Goal: Transaction & Acquisition: Purchase product/service

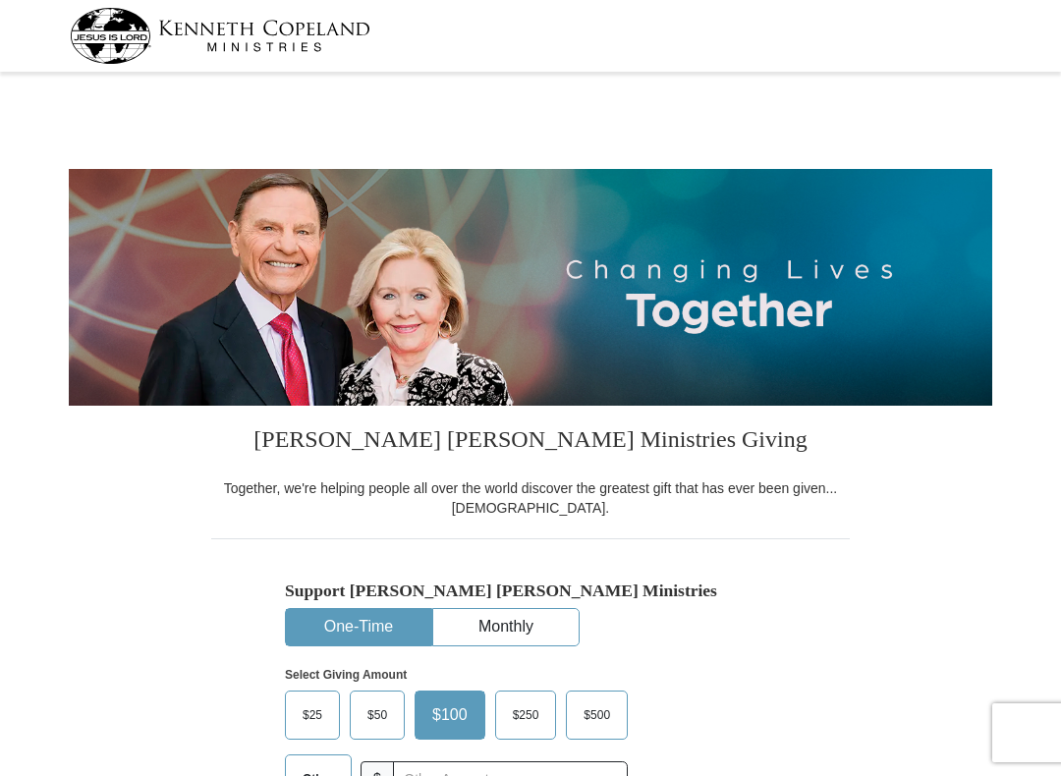
select select "NC"
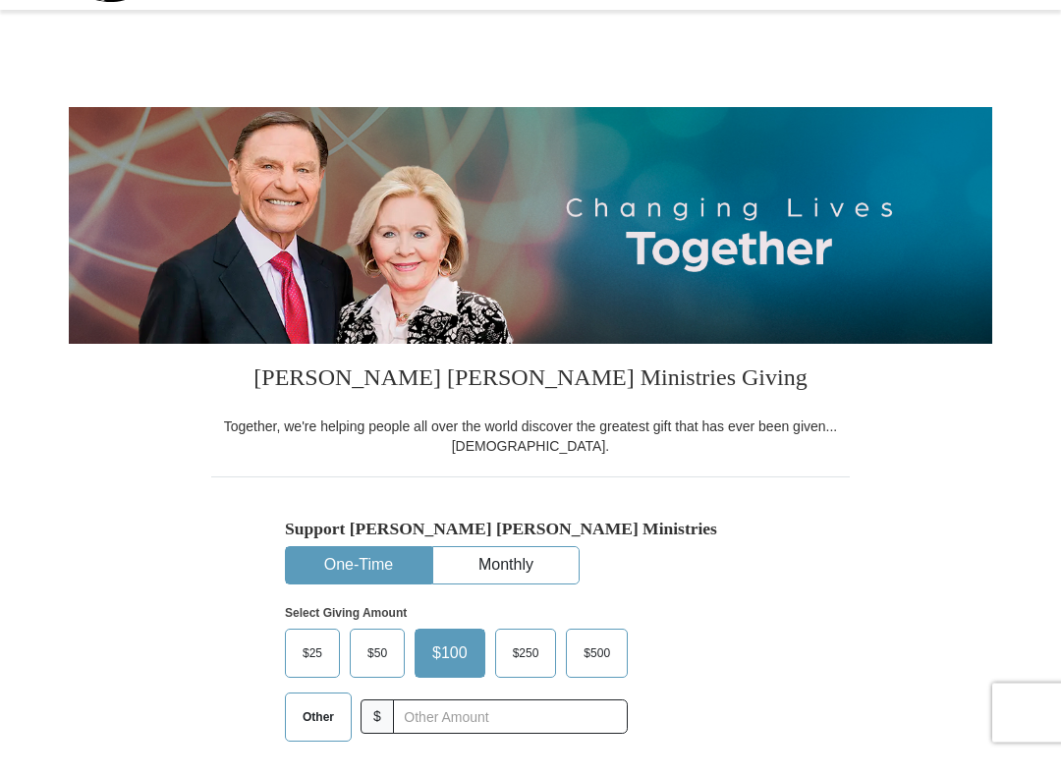
scroll to position [63, 0]
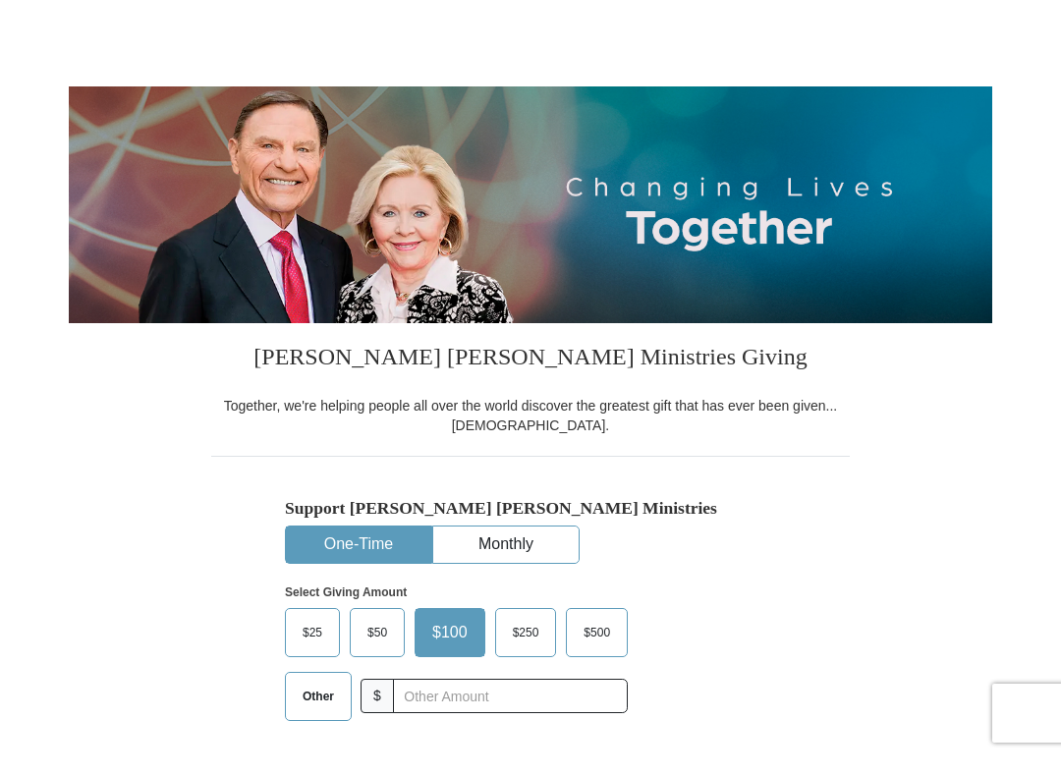
click at [392, 638] on span "$50" at bounding box center [377, 652] width 39 height 29
click at [0, 0] on input "$50" at bounding box center [0, 0] width 0 height 0
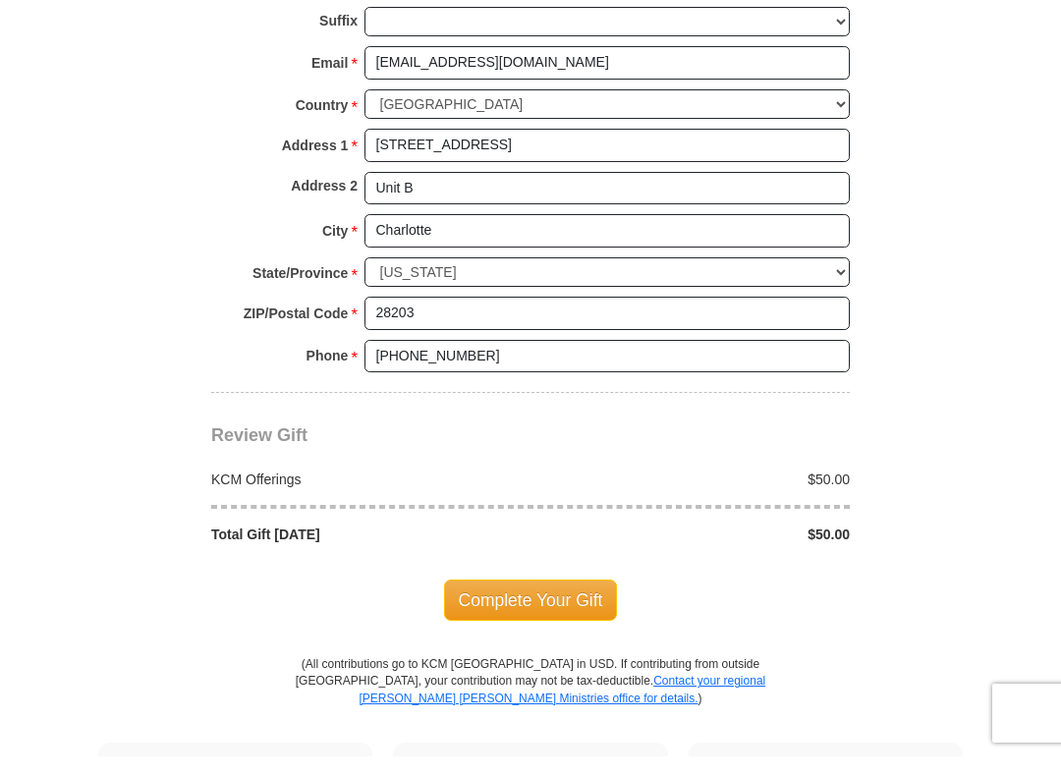
scroll to position [1442, 0]
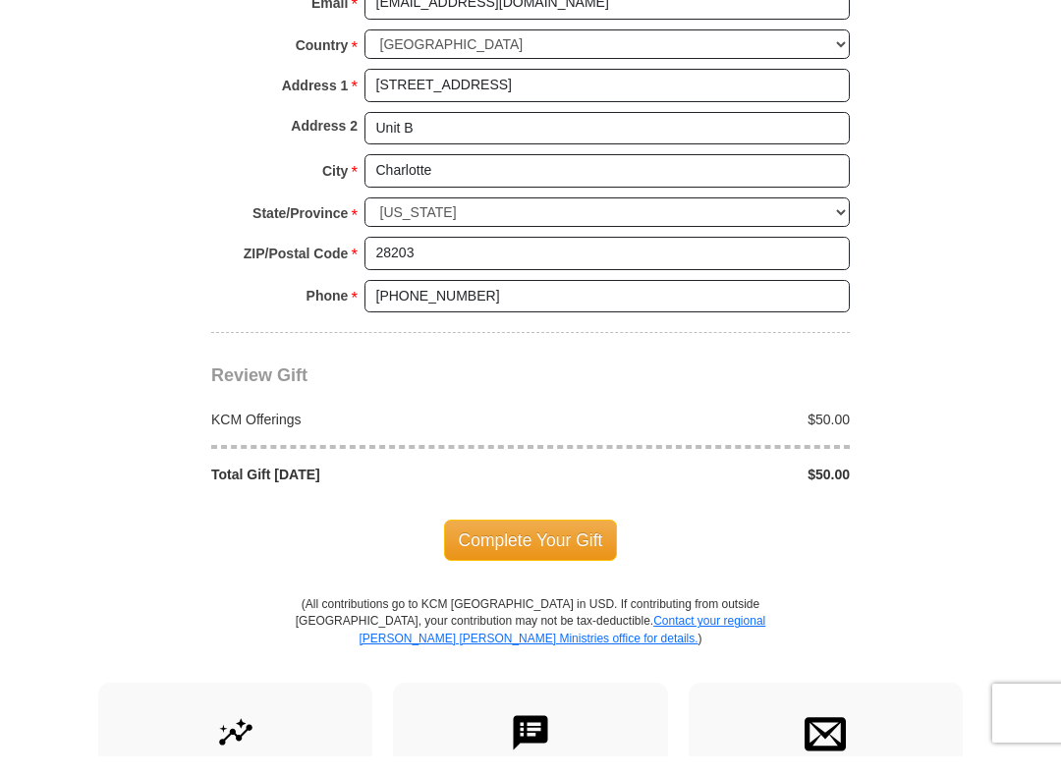
click at [577, 539] on span "Complete Your Gift" at bounding box center [531, 559] width 174 height 41
